Goal: Find specific page/section: Find specific page/section

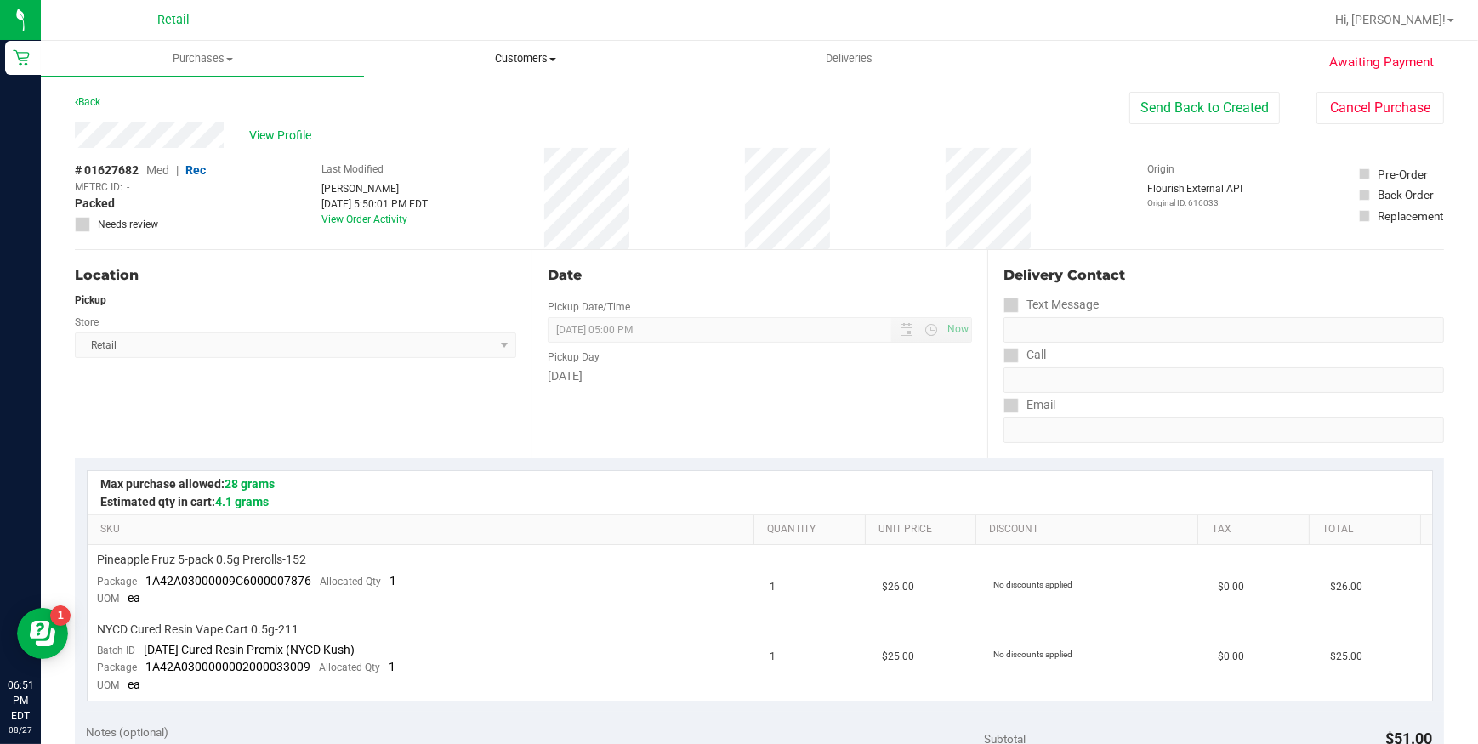
click at [528, 68] on uib-tab-heading "Customers All customers Add a new customer All physicians" at bounding box center [525, 59] width 321 height 34
click at [527, 96] on li "All customers" at bounding box center [525, 103] width 323 height 20
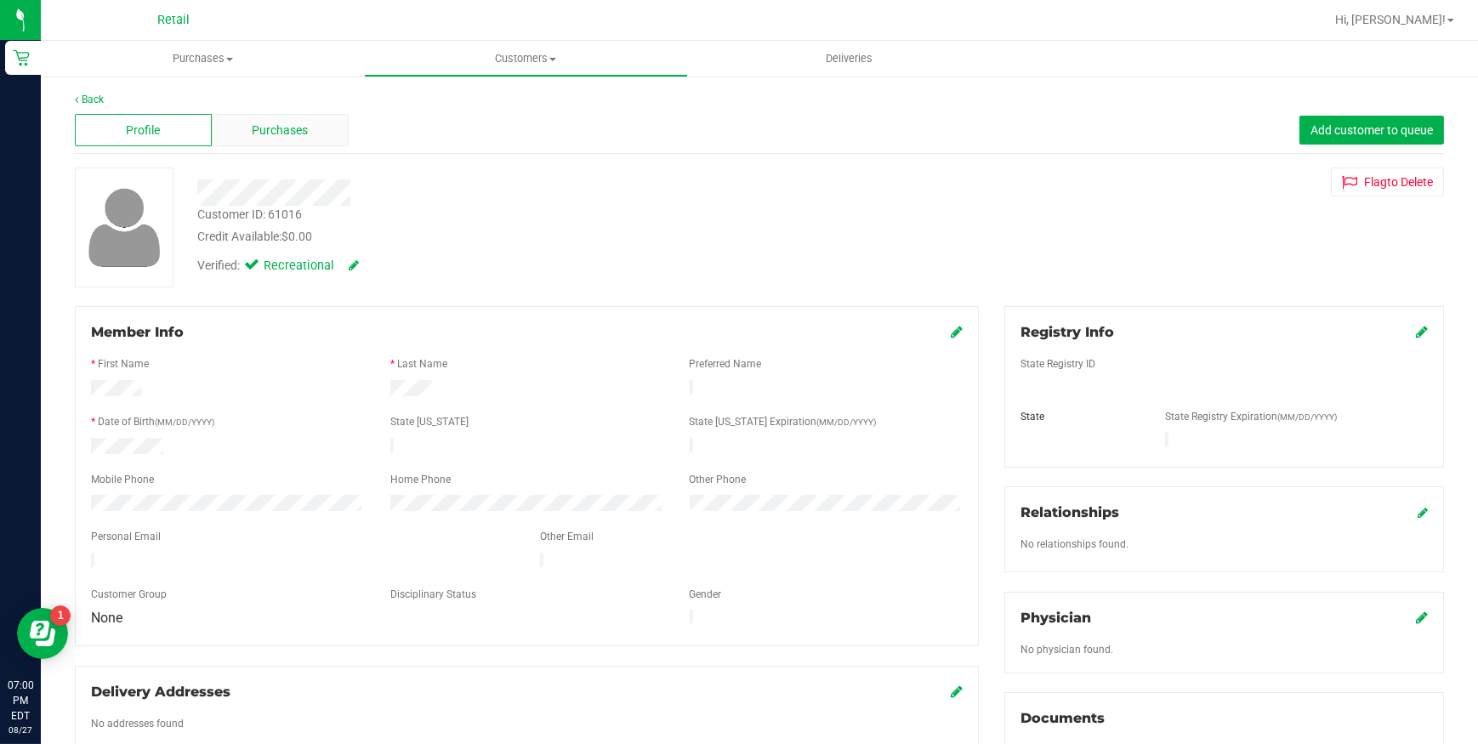
click at [242, 134] on div "Purchases" at bounding box center [280, 130] width 137 height 32
